Goal: Task Accomplishment & Management: Manage account settings

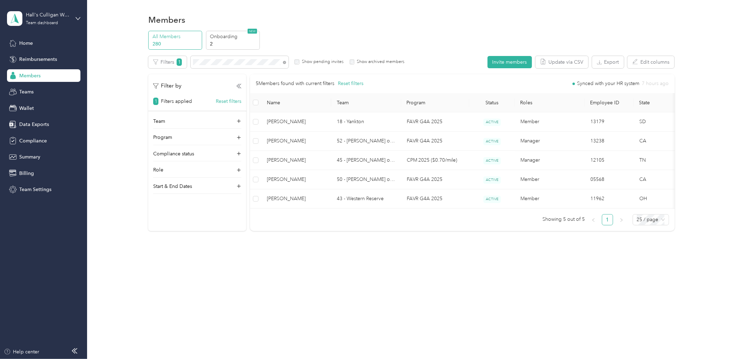
click at [166, 257] on div "Members All Members 280 Onboarding 2 NEW Edit role Edit team Edit program Expor…" at bounding box center [411, 137] width 648 height 275
click at [111, 145] on div "All Members 280 Onboarding 2 NEW Edit role Edit team Edit program Export Select…" at bounding box center [411, 134] width 631 height 206
click at [42, 58] on span "Reimbursements" at bounding box center [38, 59] width 38 height 7
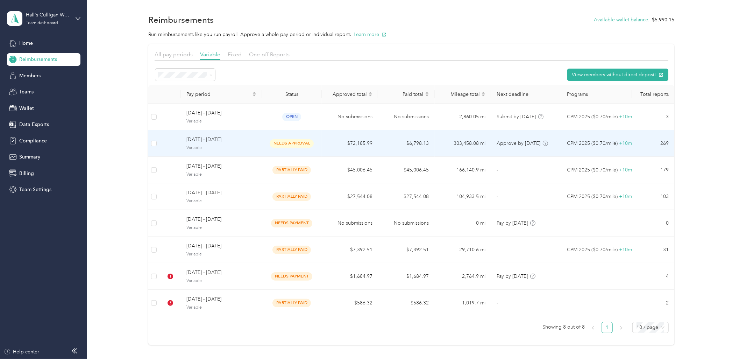
click at [249, 139] on span "[DATE] - [DATE]" at bounding box center [221, 140] width 70 height 8
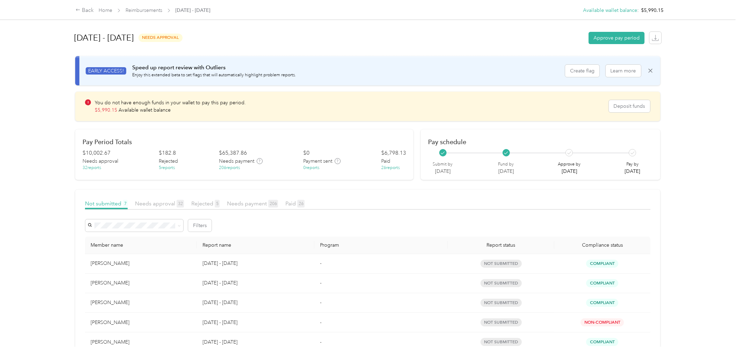
click at [38, 177] on div "Back Home Reimbursements [DATE] - [DATE] Available wallet balance : $5,990.15 A…" at bounding box center [367, 179] width 735 height 359
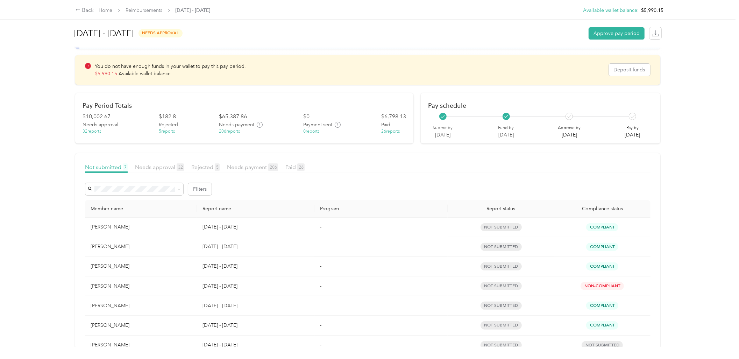
scroll to position [18, 0]
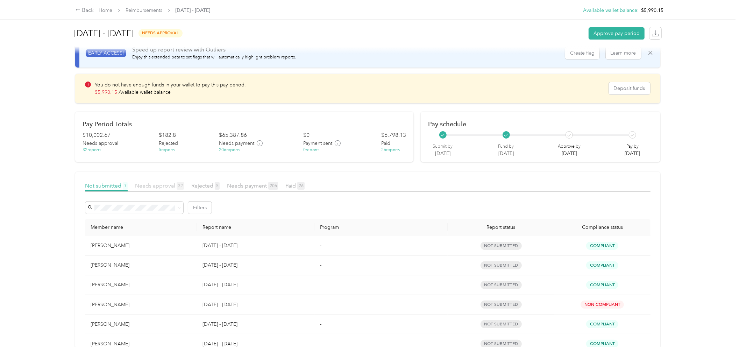
click at [152, 184] on span "Needs approval 32" at bounding box center [159, 185] width 49 height 7
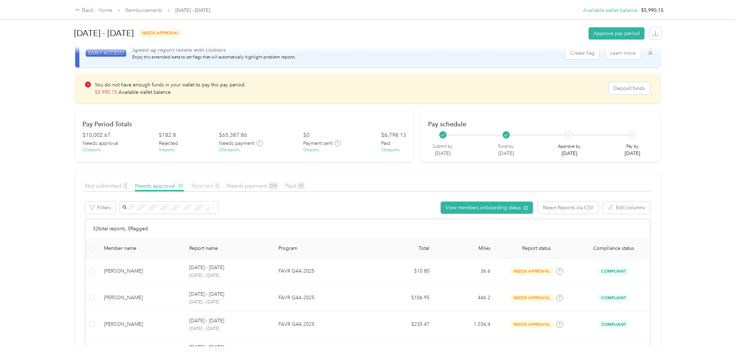
click at [205, 184] on span "Rejected 5" at bounding box center [205, 185] width 28 height 7
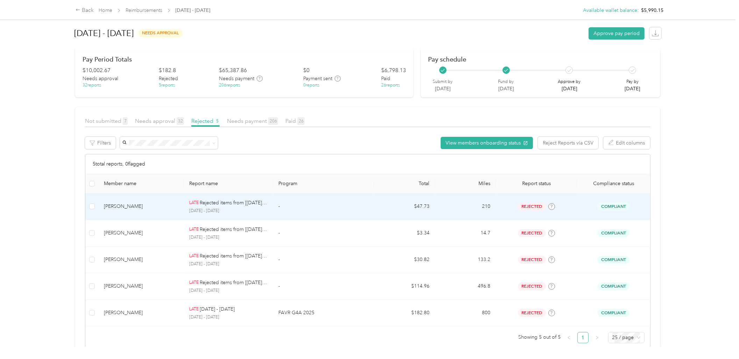
scroll to position [100, 0]
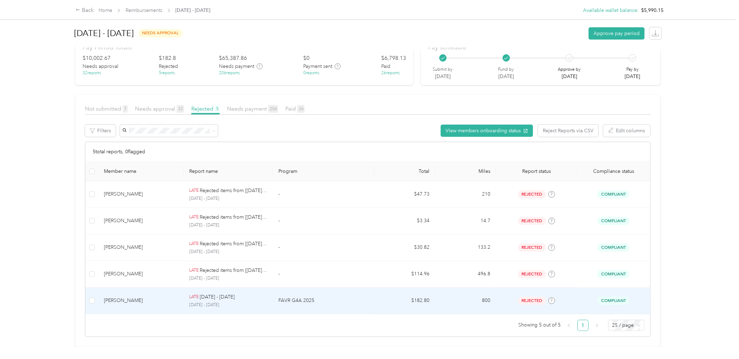
click at [450, 299] on td "800" at bounding box center [465, 300] width 61 height 27
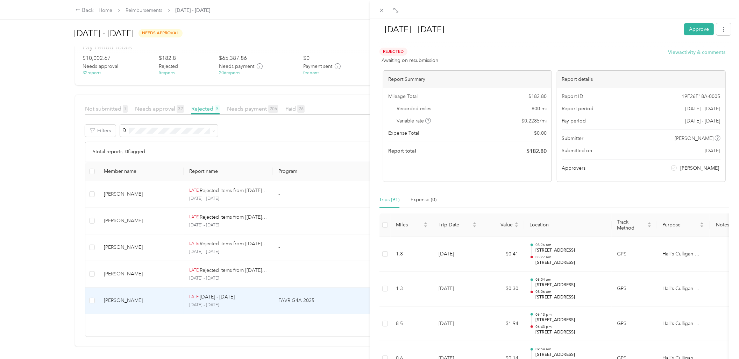
click at [695, 49] on button "View activity & comments" at bounding box center [696, 52] width 57 height 7
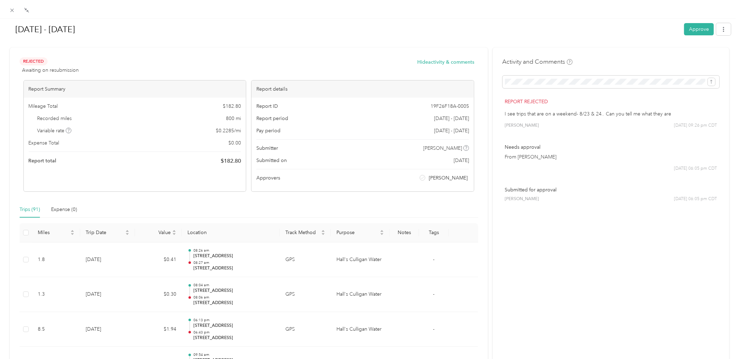
click at [392, 30] on h1 "[DATE] - [DATE]" at bounding box center [343, 29] width 671 height 17
click at [14, 8] on icon at bounding box center [12, 10] width 6 height 6
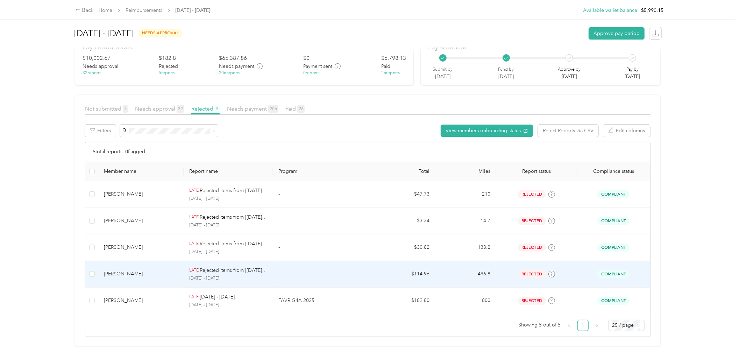
click at [303, 274] on td "-" at bounding box center [323, 274] width 101 height 27
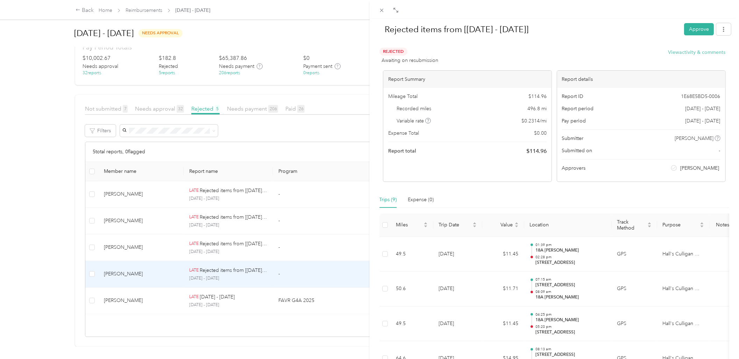
click at [698, 53] on button "View activity & comments" at bounding box center [696, 52] width 57 height 7
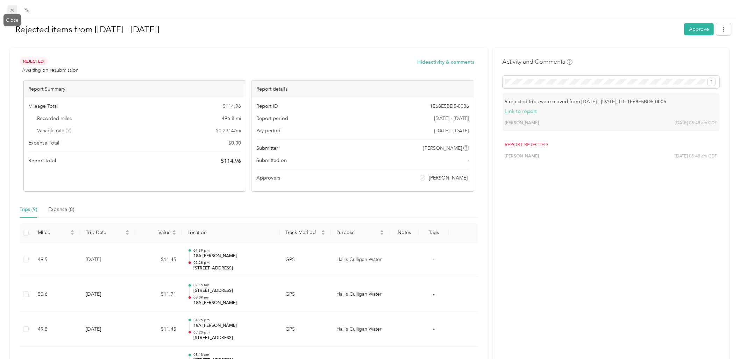
click at [10, 11] on icon at bounding box center [12, 10] width 6 height 6
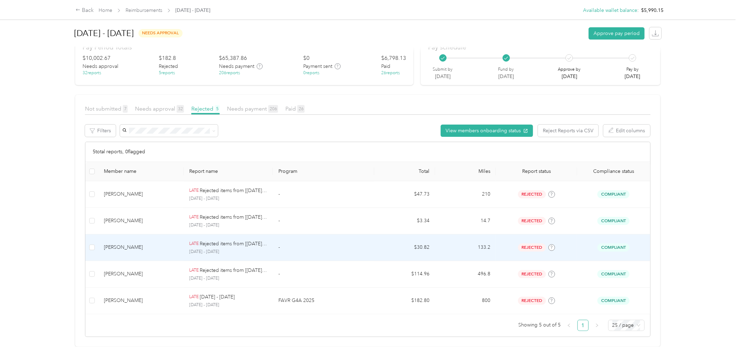
click at [165, 245] on div "[PERSON_NAME]" at bounding box center [141, 247] width 74 height 8
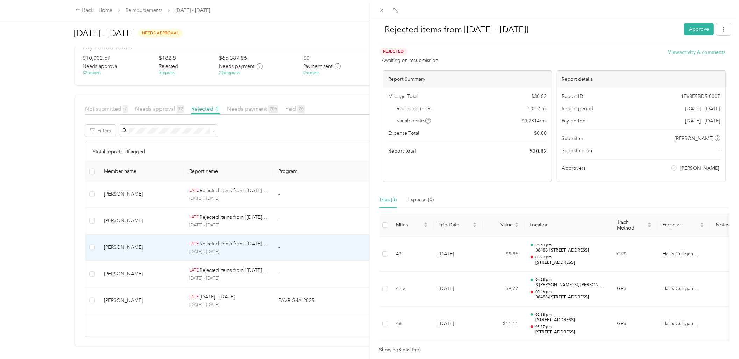
click at [707, 52] on button "View activity & comments" at bounding box center [696, 52] width 57 height 7
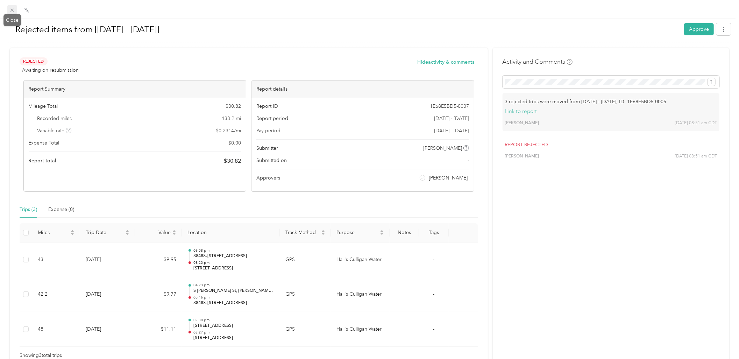
click at [13, 9] on icon at bounding box center [12, 10] width 6 height 6
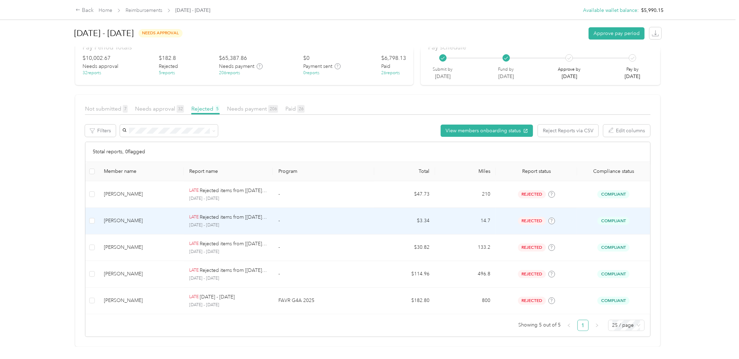
click at [270, 210] on td "LATE Rejected items from [[DATE] - [DATE]] [DATE] - [DATE]" at bounding box center [228, 221] width 89 height 27
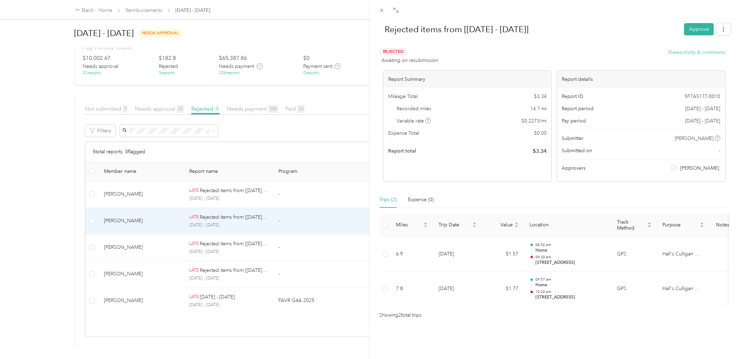
click at [688, 51] on button "View activity & comments" at bounding box center [696, 52] width 57 height 7
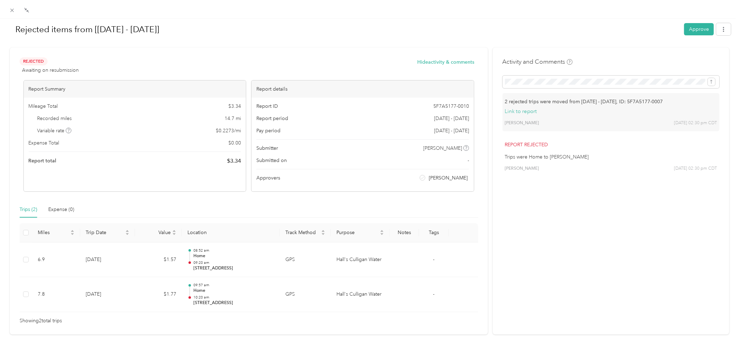
click at [527, 23] on h1 "Rejected items from [[DATE] - [DATE]]" at bounding box center [343, 29] width 671 height 17
click at [15, 10] on span at bounding box center [12, 10] width 10 height 10
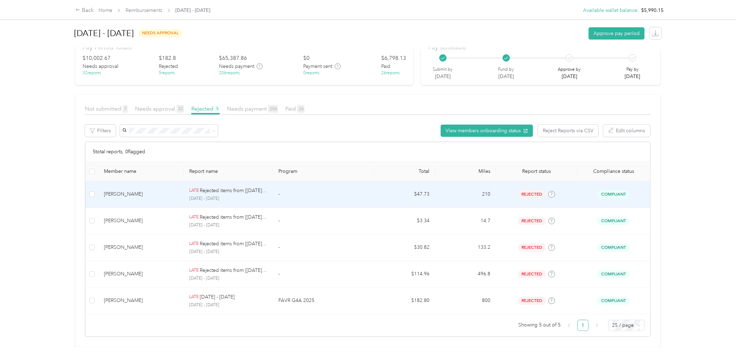
click at [200, 195] on p "[DATE] - [DATE]" at bounding box center [228, 198] width 78 height 6
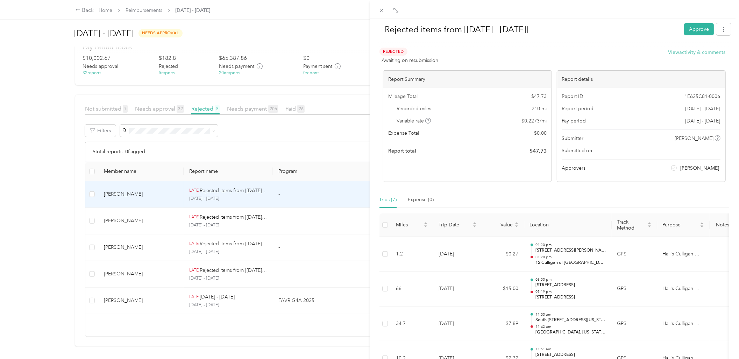
click at [676, 51] on button "View activity & comments" at bounding box center [696, 52] width 57 height 7
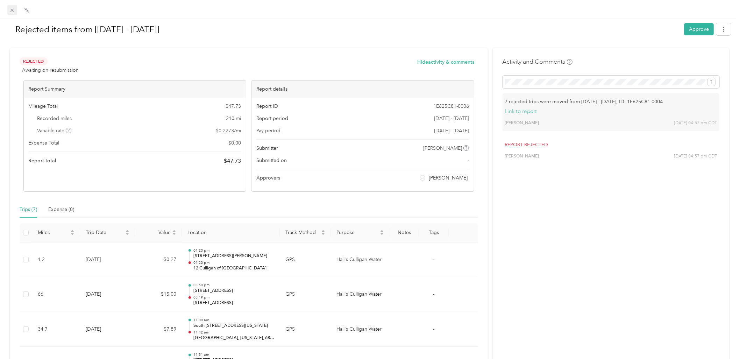
click at [13, 10] on icon at bounding box center [12, 10] width 6 height 6
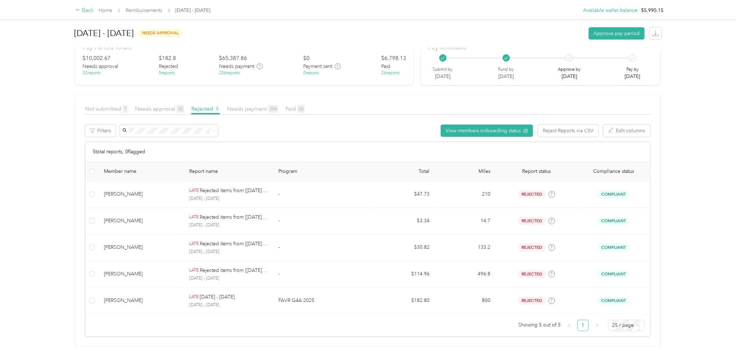
click at [79, 7] on div "Back" at bounding box center [85, 10] width 18 height 8
